Goal: Navigation & Orientation: Find specific page/section

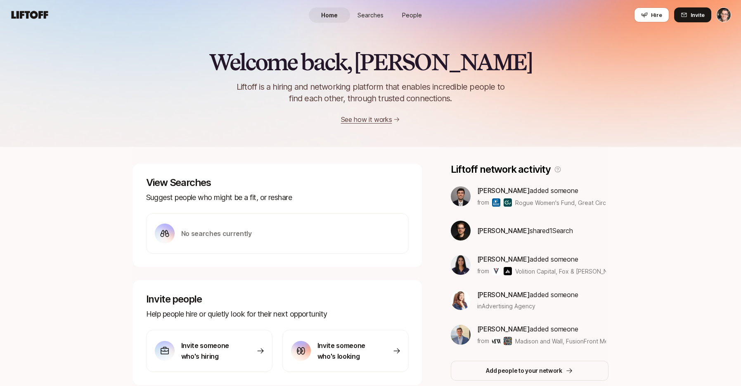
click at [410, 17] on span "People" at bounding box center [412, 15] width 20 height 9
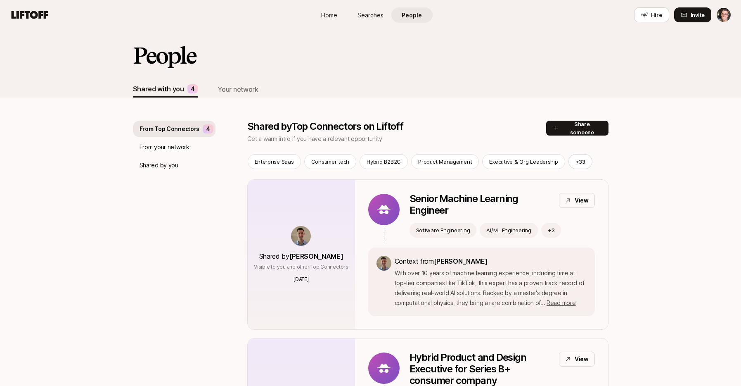
click at [169, 162] on p "Shared by you" at bounding box center [159, 165] width 39 height 10
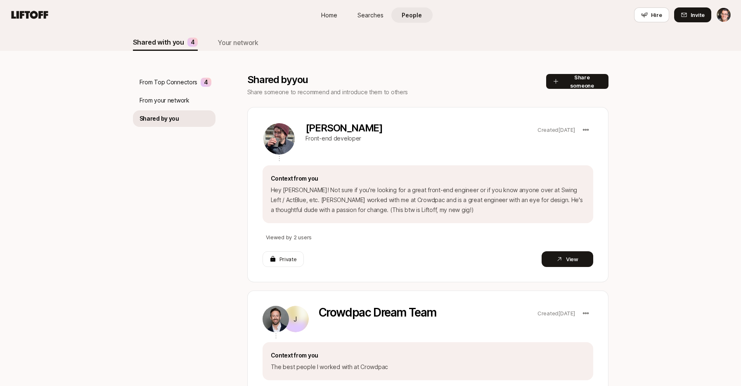
scroll to position [45, 0]
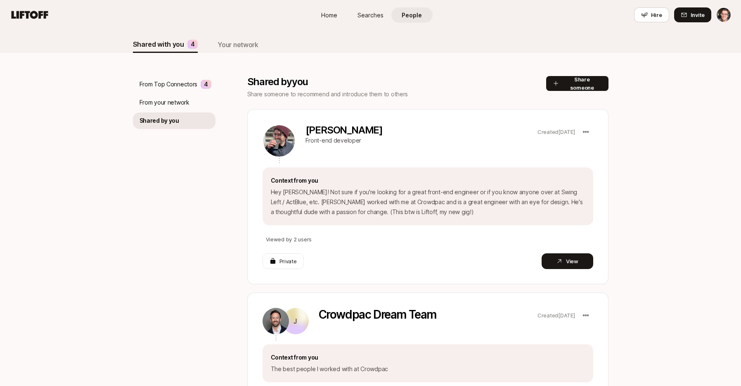
click at [188, 226] on div "From Top Connectors 4 From your network Shared by you" at bounding box center [174, 337] width 83 height 522
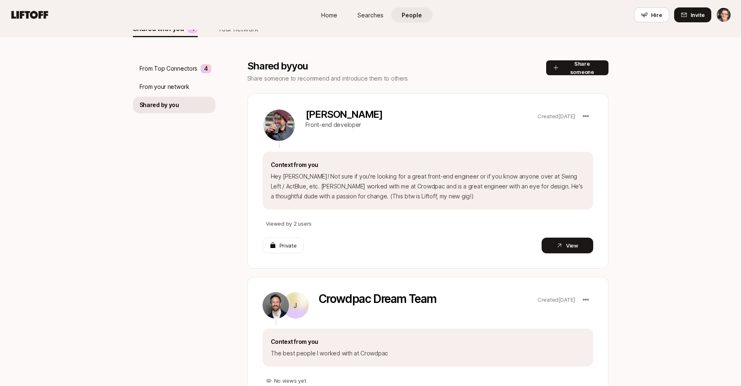
scroll to position [39, 0]
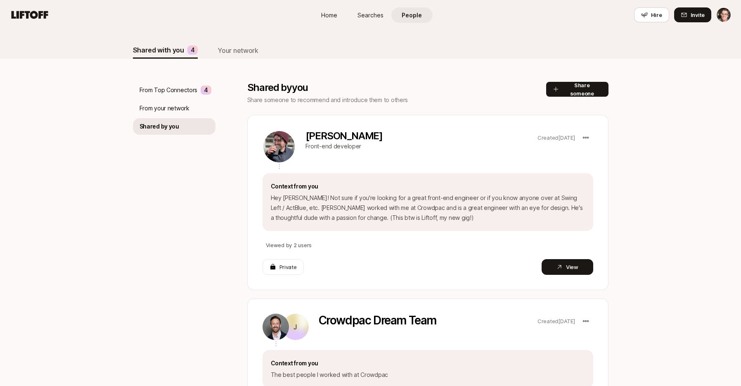
click at [37, 15] on icon at bounding box center [30, 15] width 37 height 8
